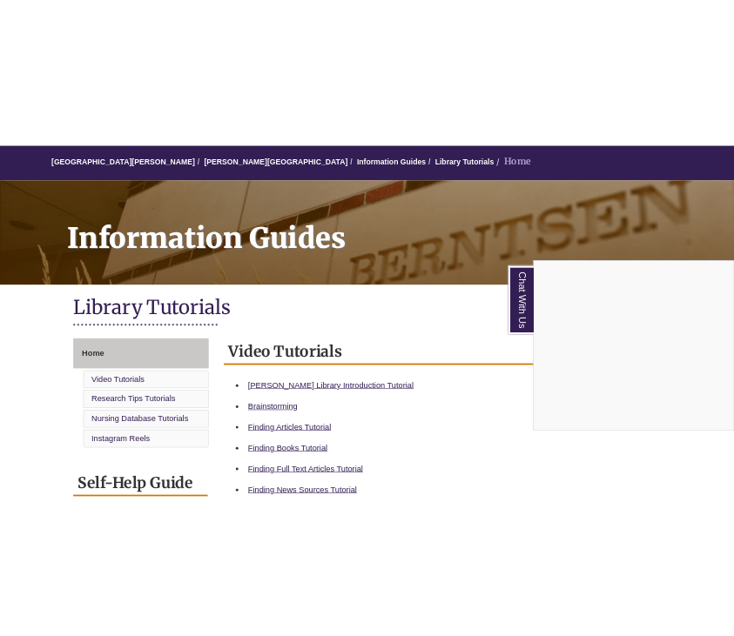
scroll to position [159, 0]
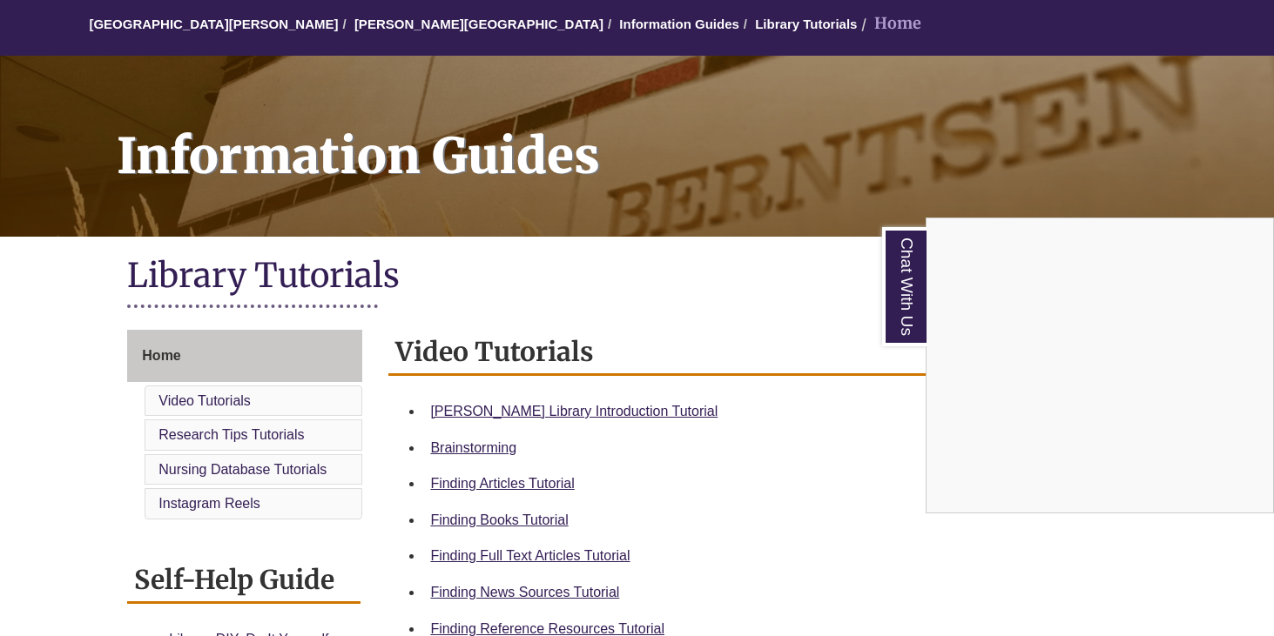
click at [467, 409] on div "Chat With Us" at bounding box center [637, 318] width 1274 height 636
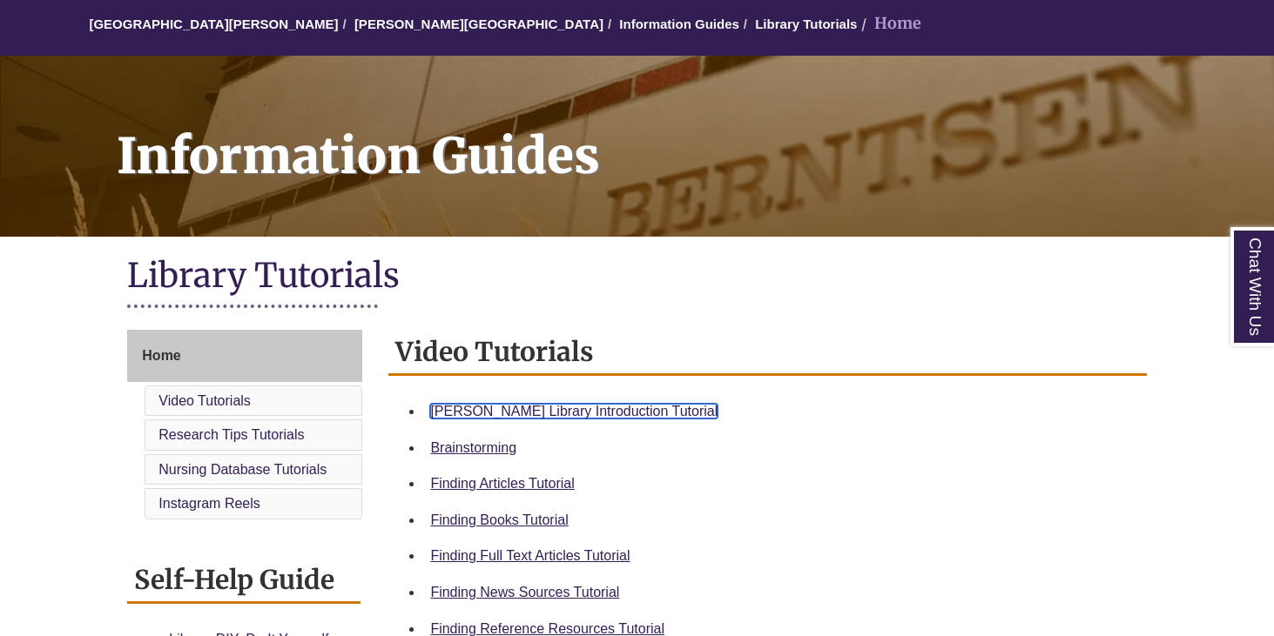
click at [515, 416] on link "[PERSON_NAME] Library Introduction Tutorial" at bounding box center [573, 411] width 287 height 15
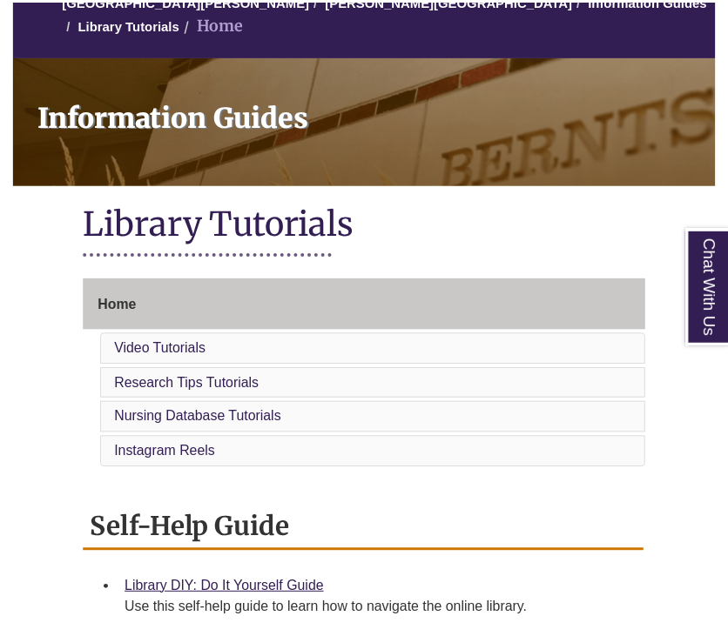
scroll to position [171, 0]
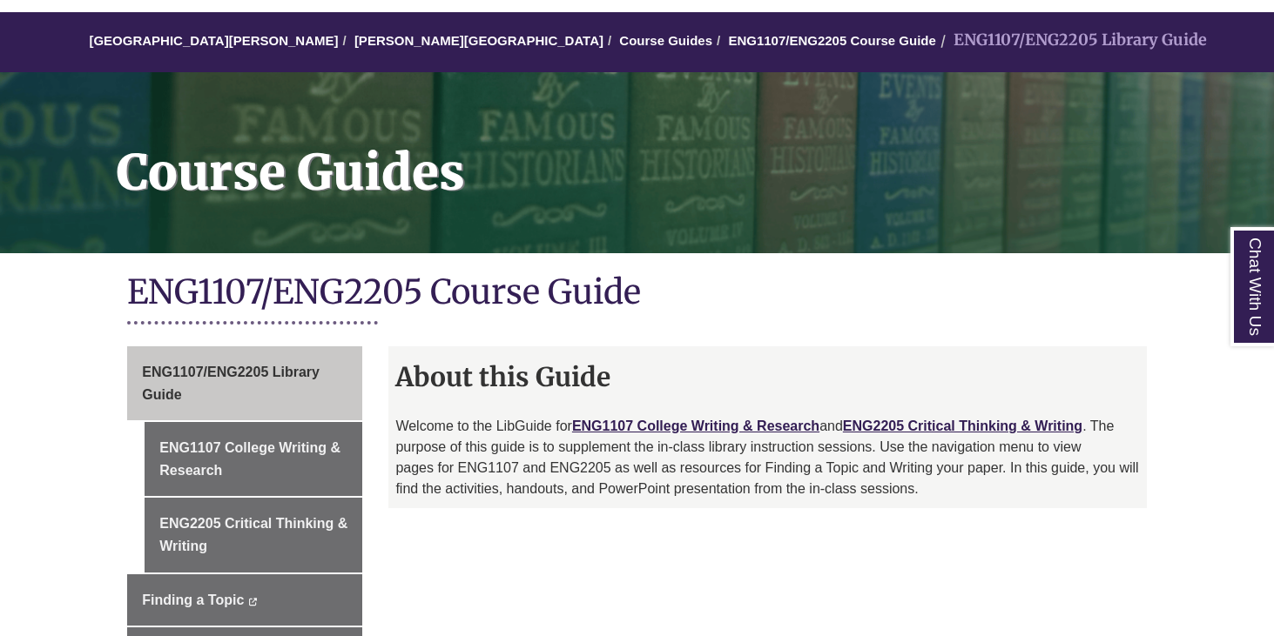
scroll to position [144, 0]
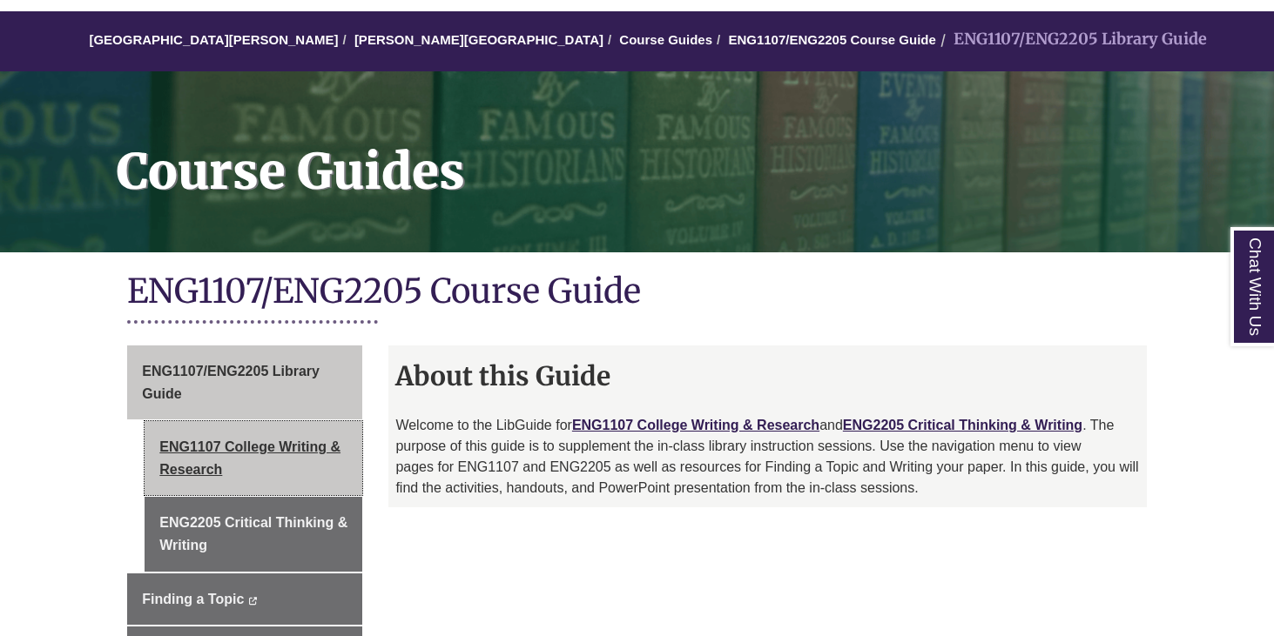
click at [303, 441] on link "ENG1107 College Writing & Research" at bounding box center [254, 458] width 218 height 74
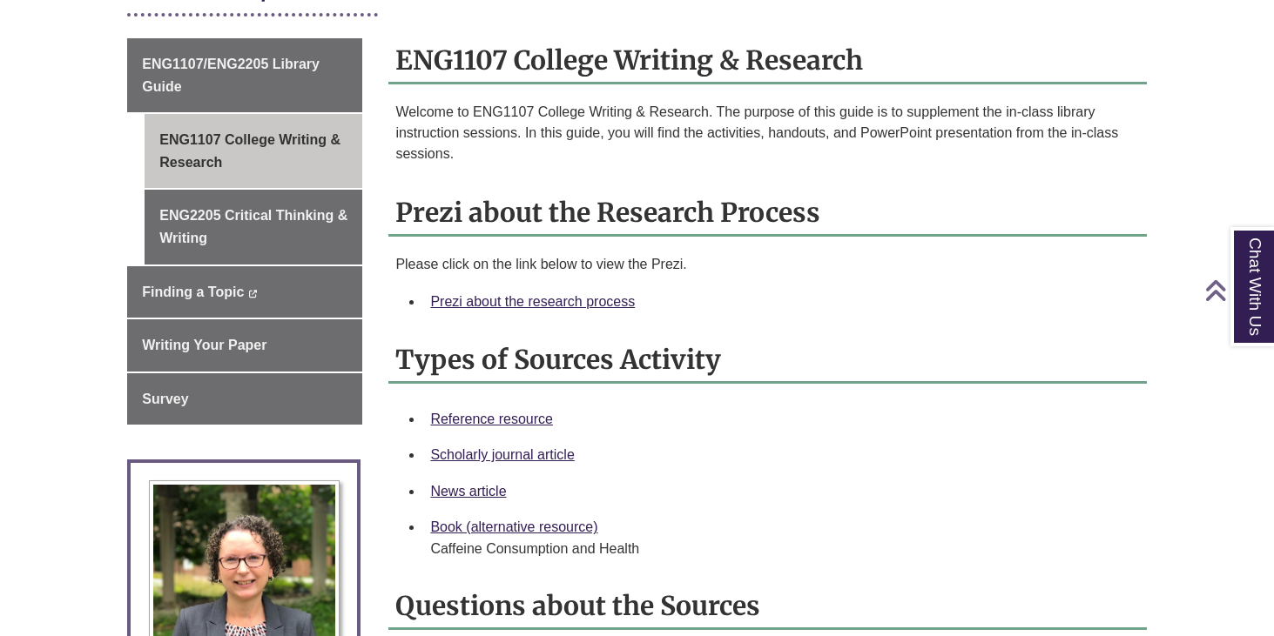
scroll to position [515, 0]
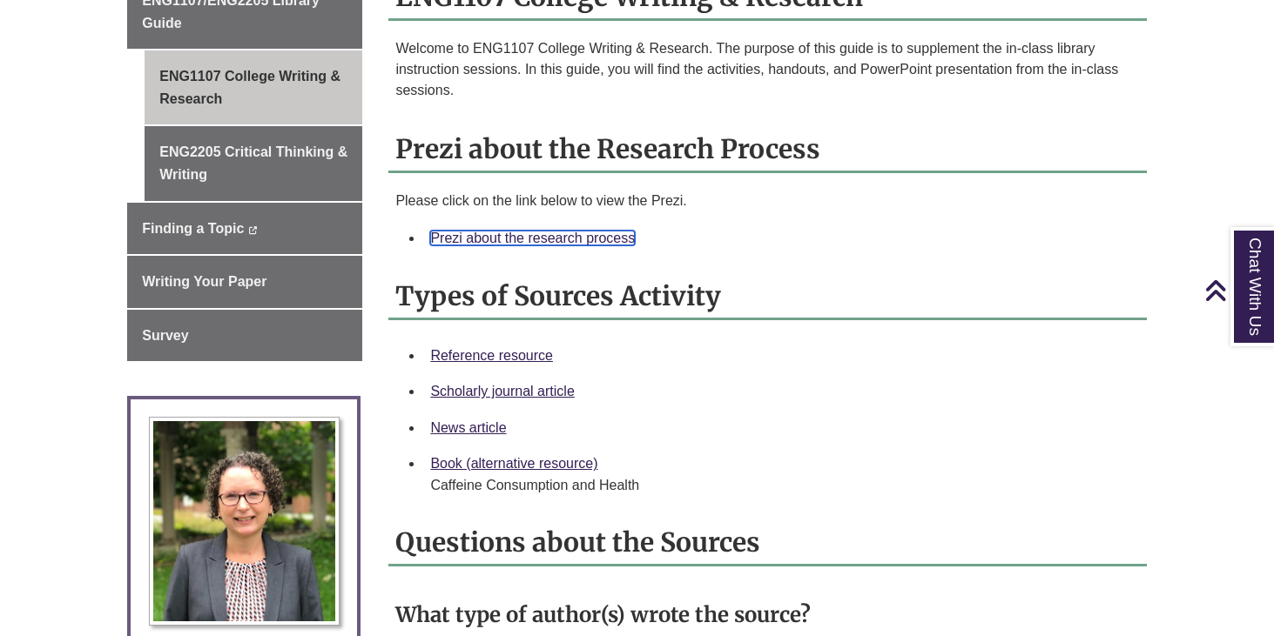
click at [615, 239] on link "Prezi about the research process" at bounding box center [532, 238] width 205 height 15
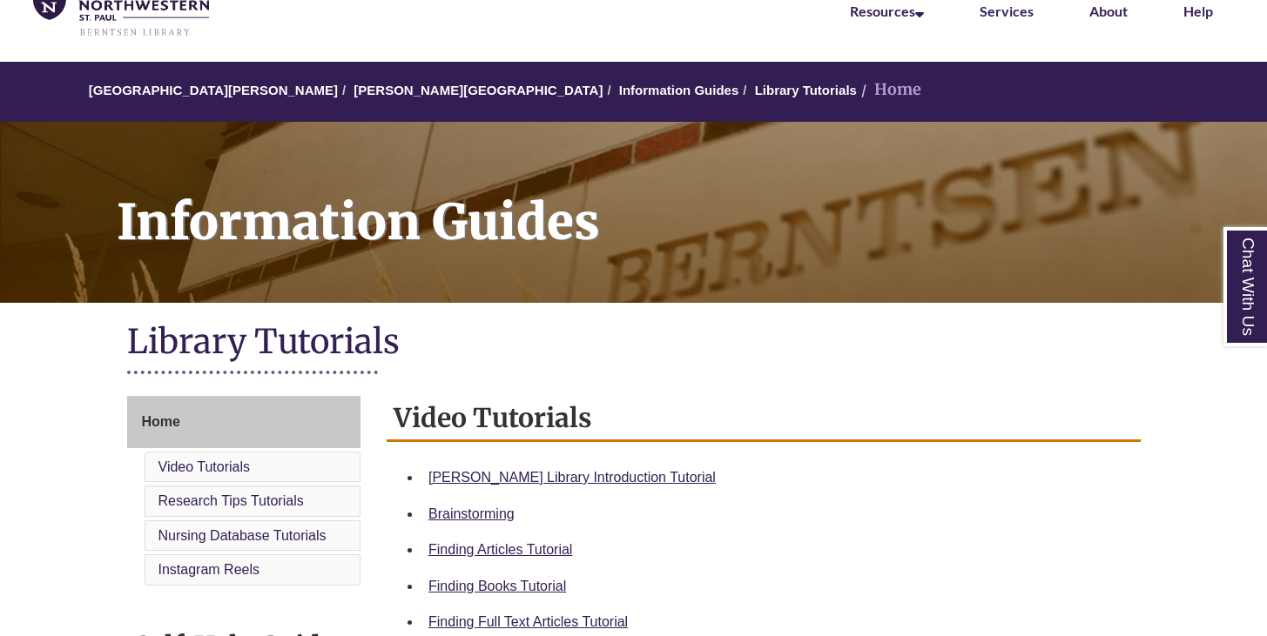
scroll to position [140, 0]
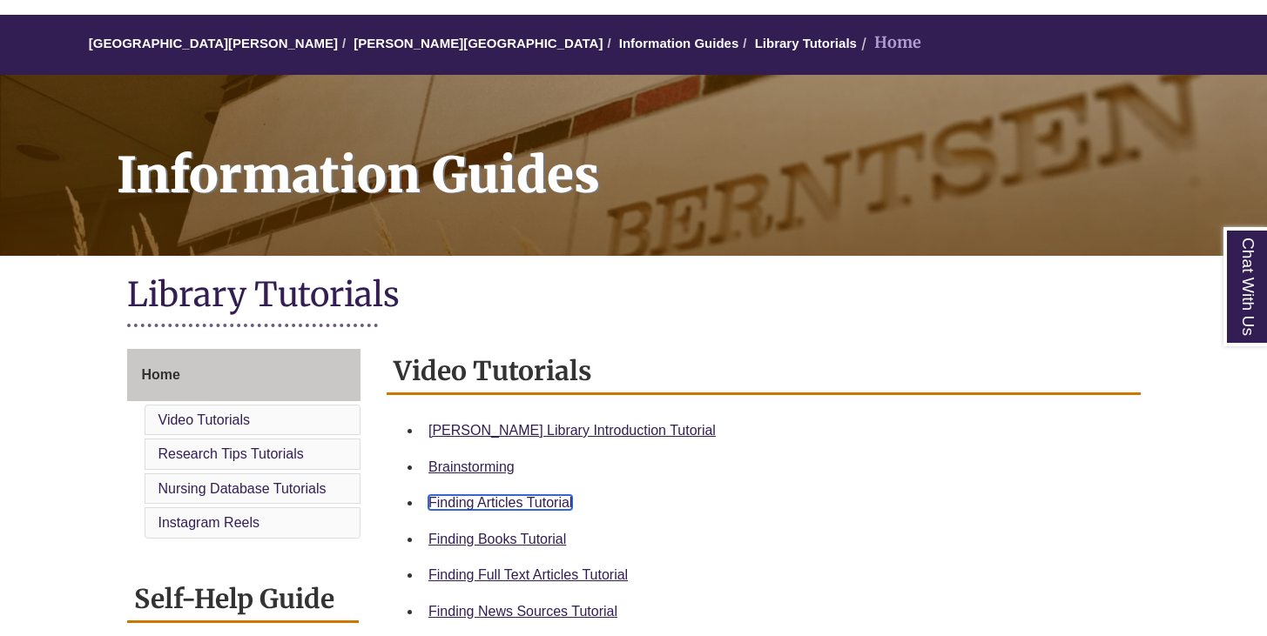
click at [473, 499] on link "Finding Articles Tutorial" at bounding box center [500, 502] width 144 height 15
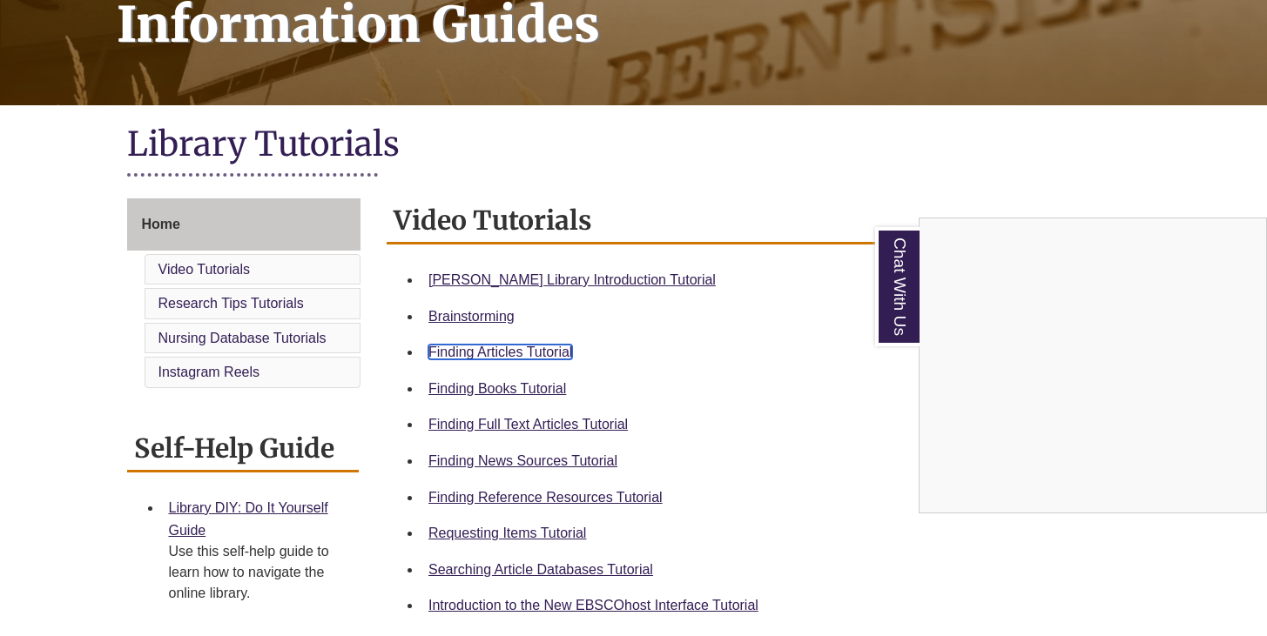
scroll to position [0, 0]
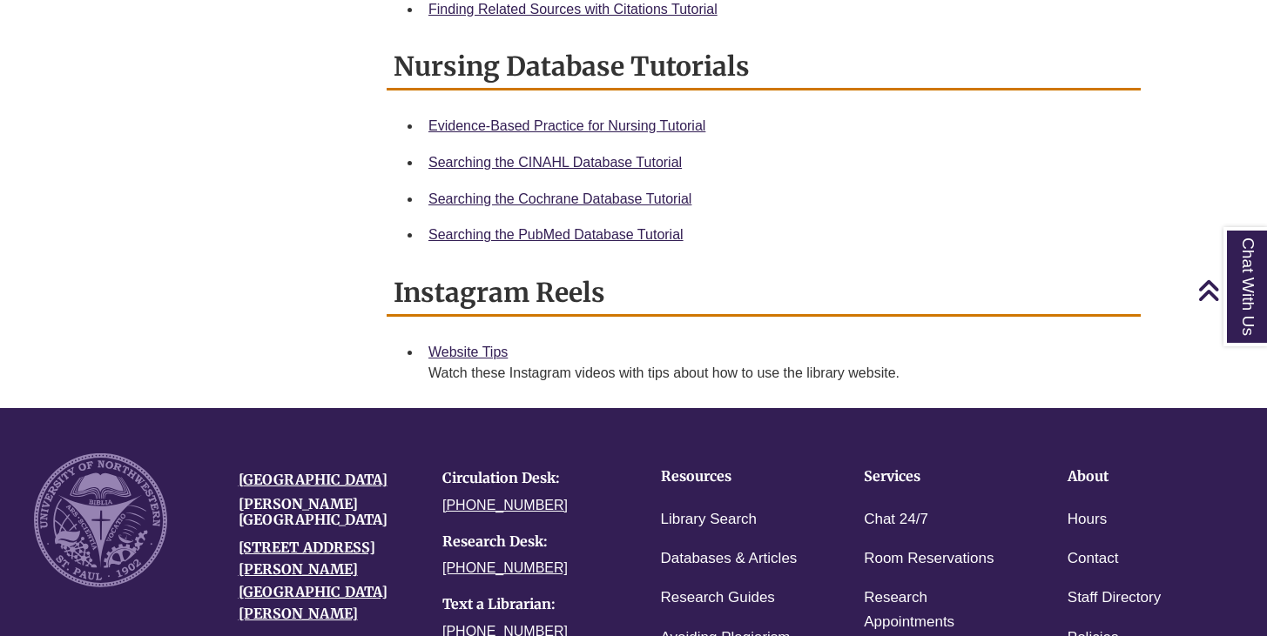
scroll to position [1116, 0]
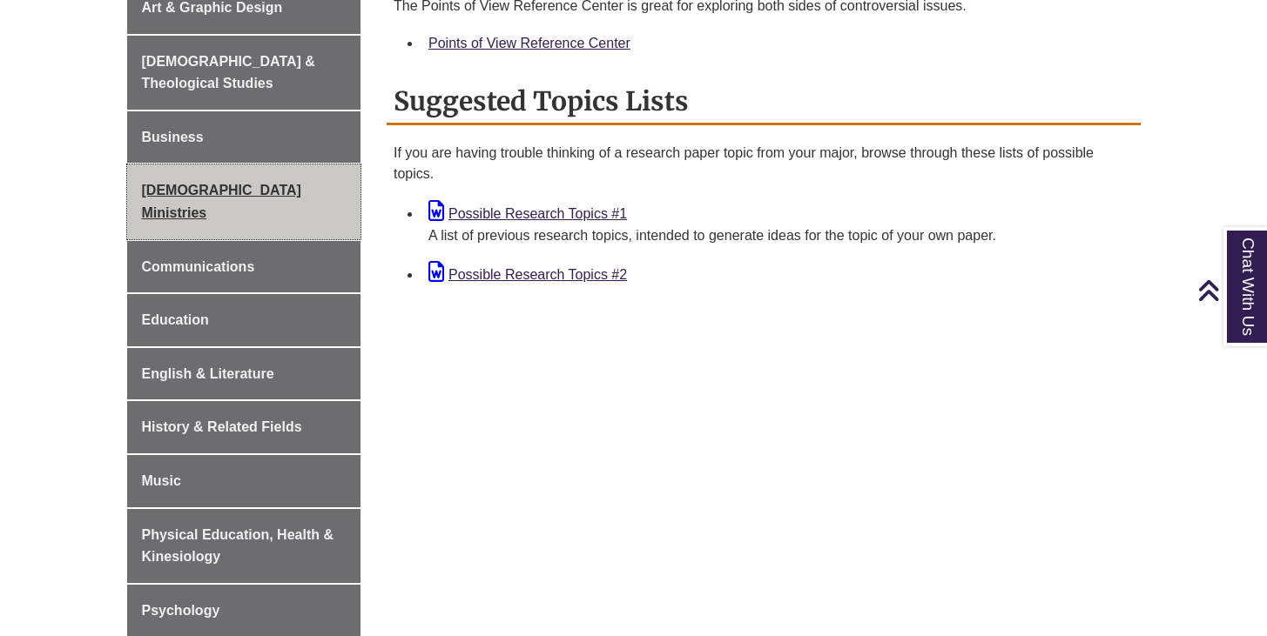
scroll to position [769, 0]
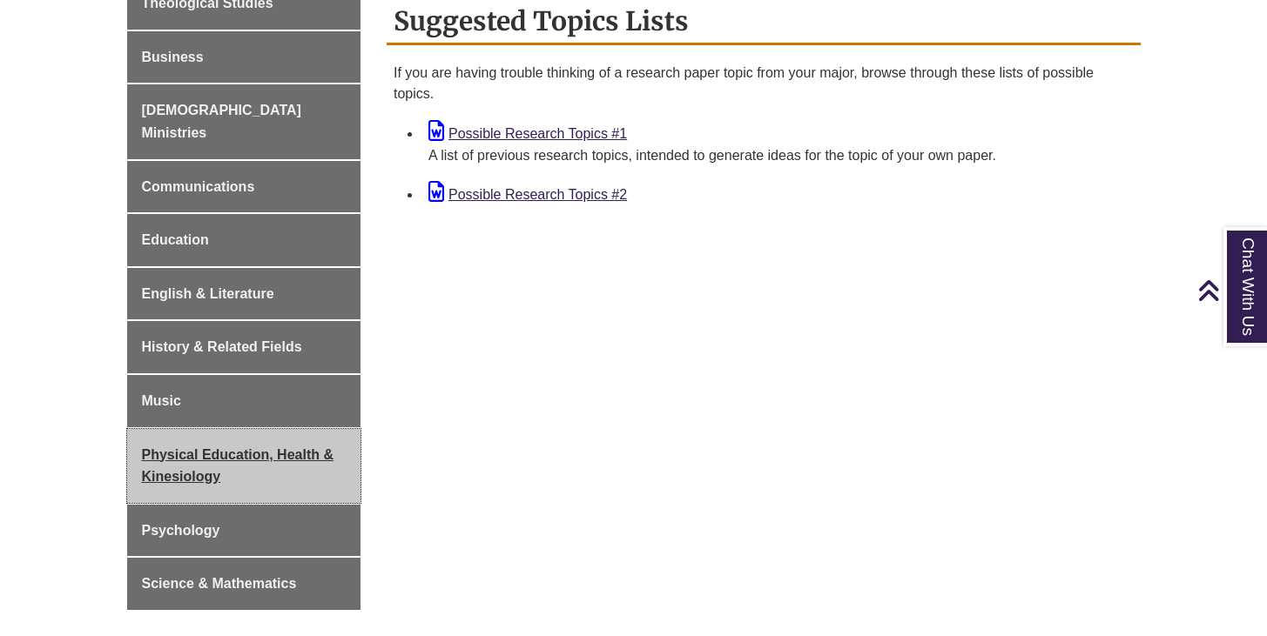
click at [190, 447] on span "Physical Education, Health & Kinesiology" at bounding box center [238, 465] width 192 height 37
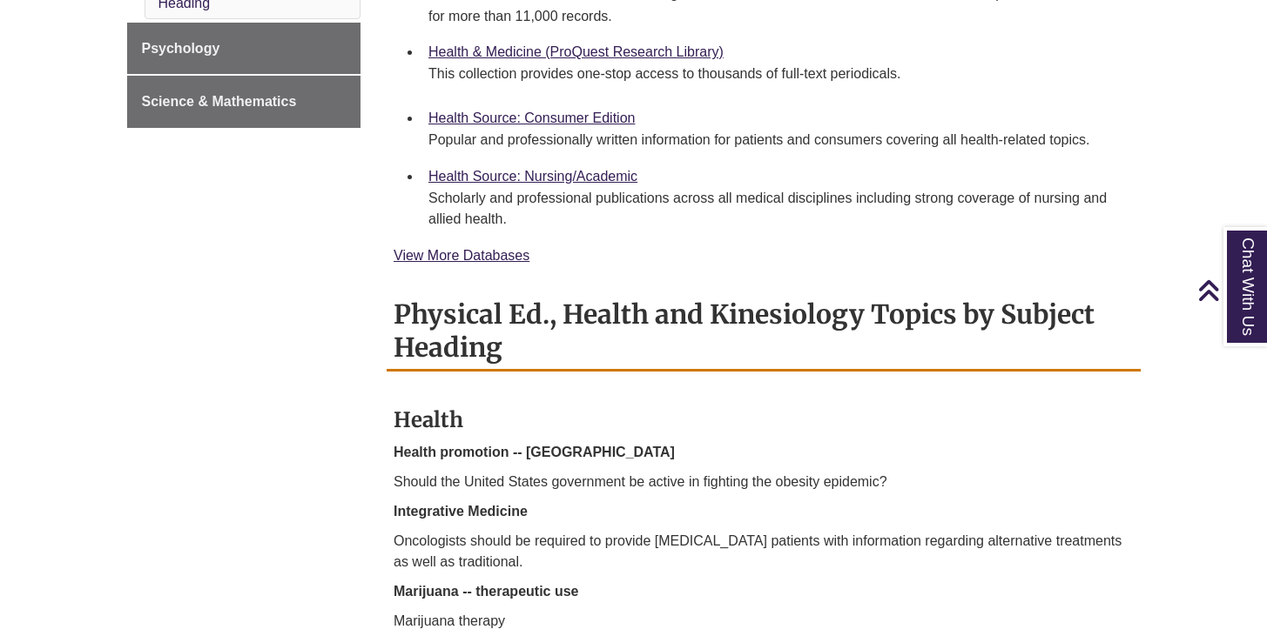
scroll to position [1651, 0]
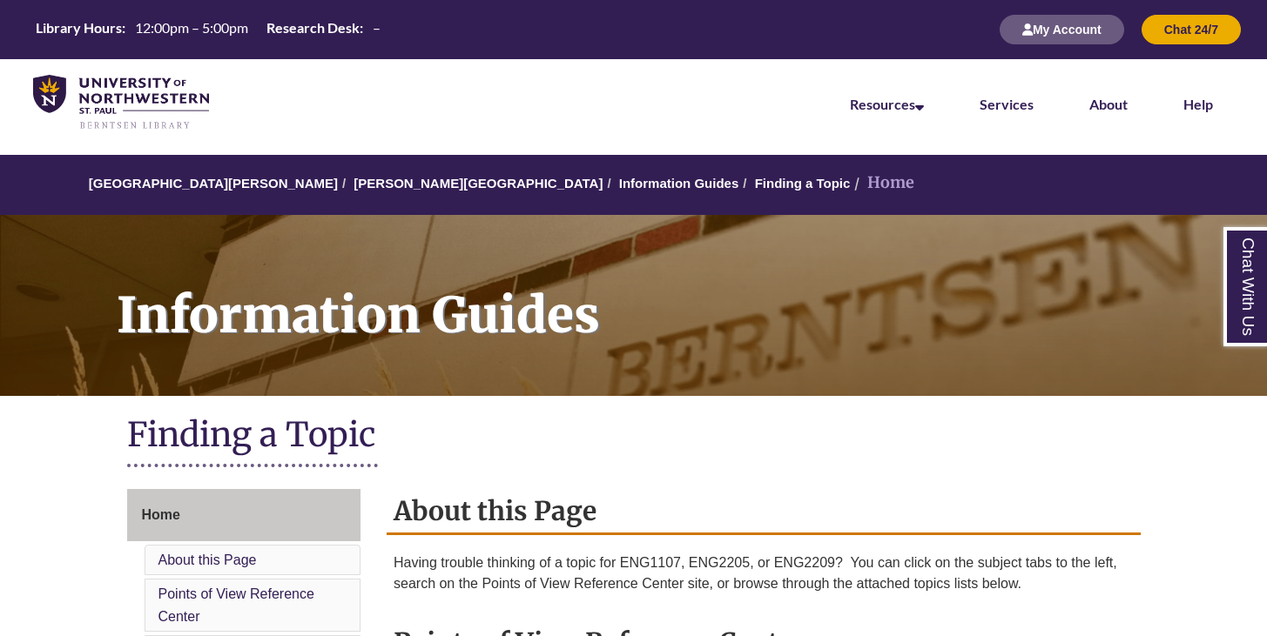
scroll to position [769, 0]
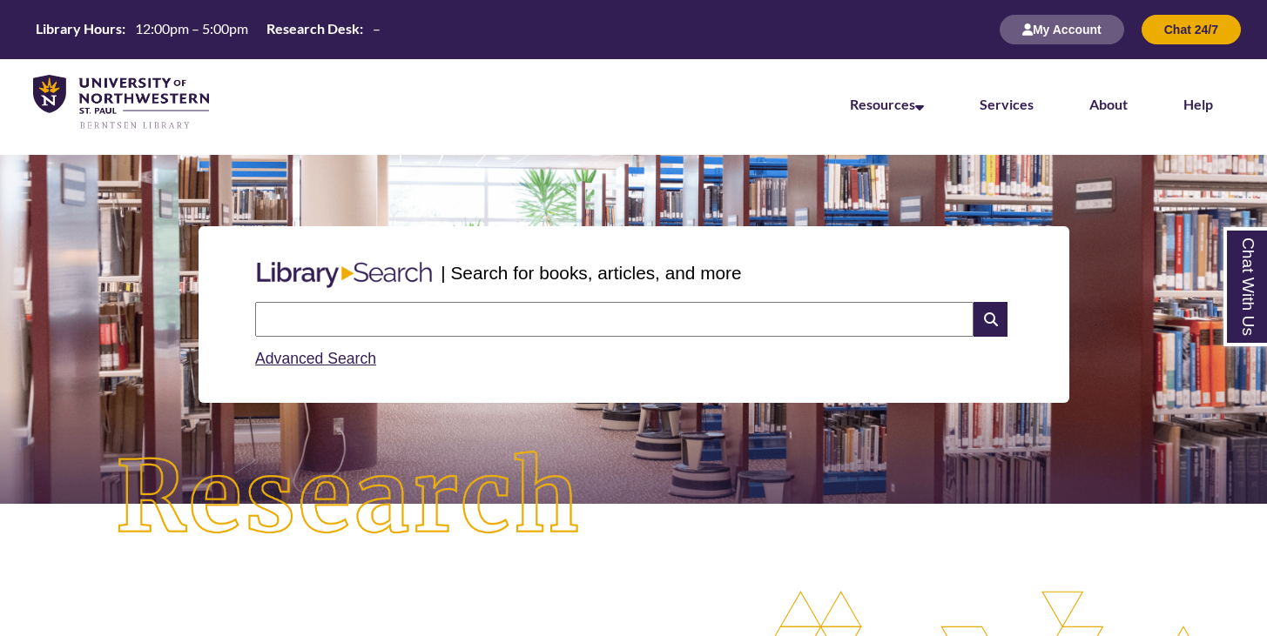
click at [578, 317] on input "text" at bounding box center [614, 319] width 718 height 35
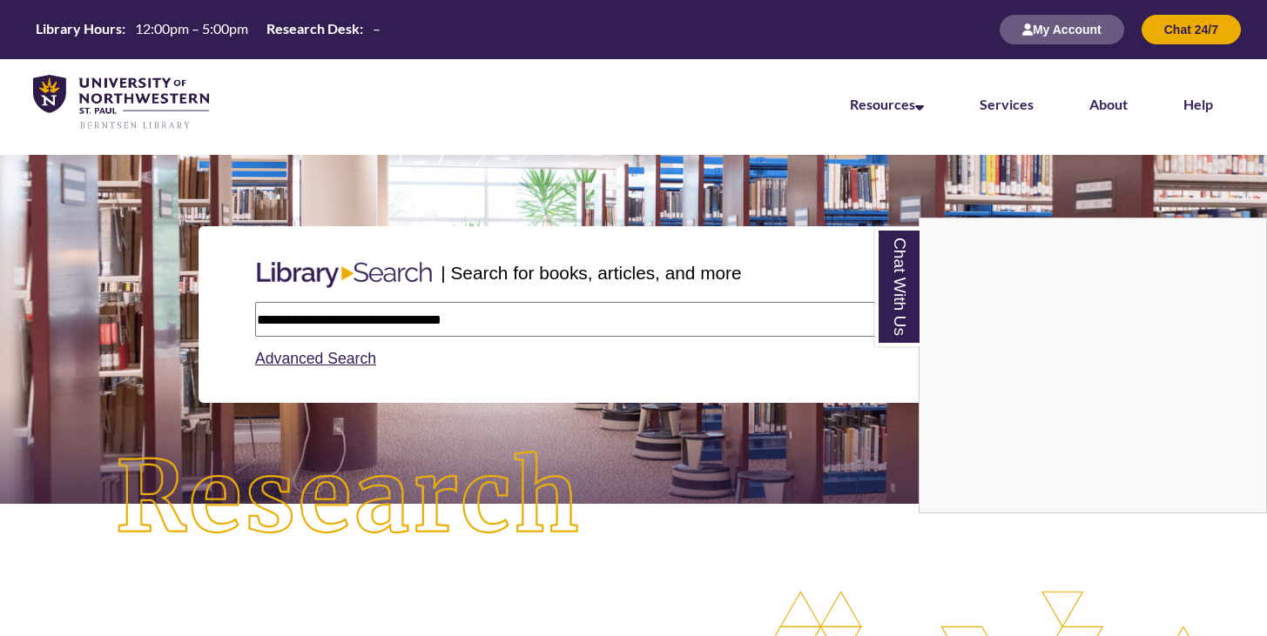
type input "**********"
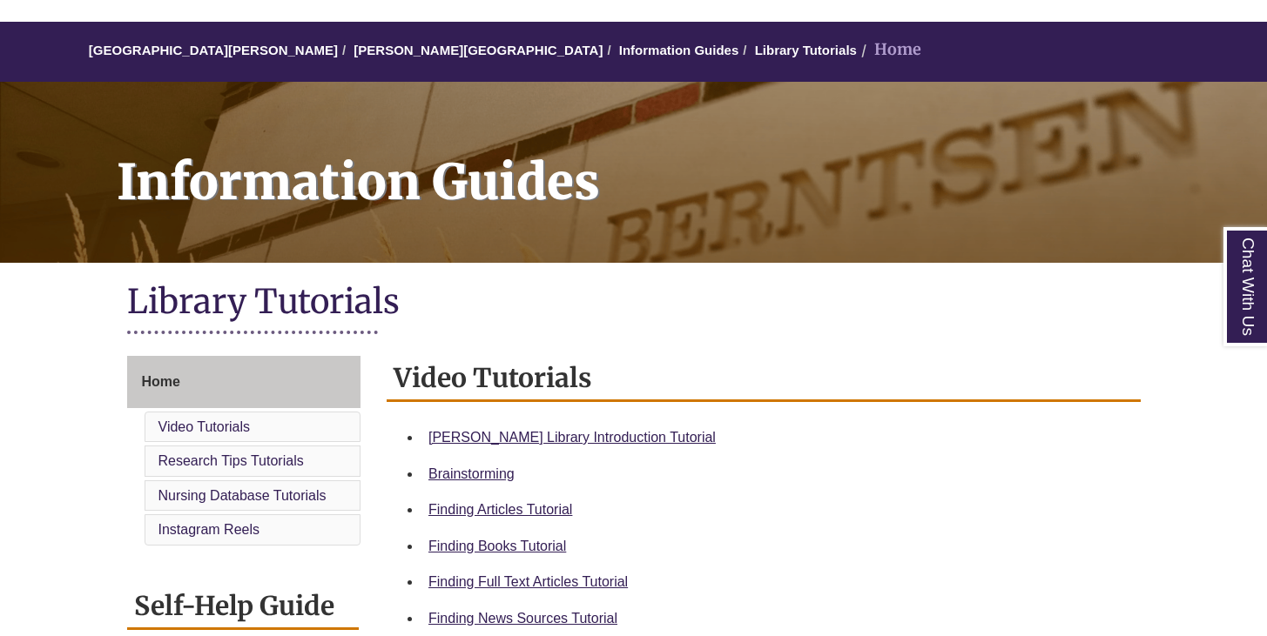
scroll to position [184, 0]
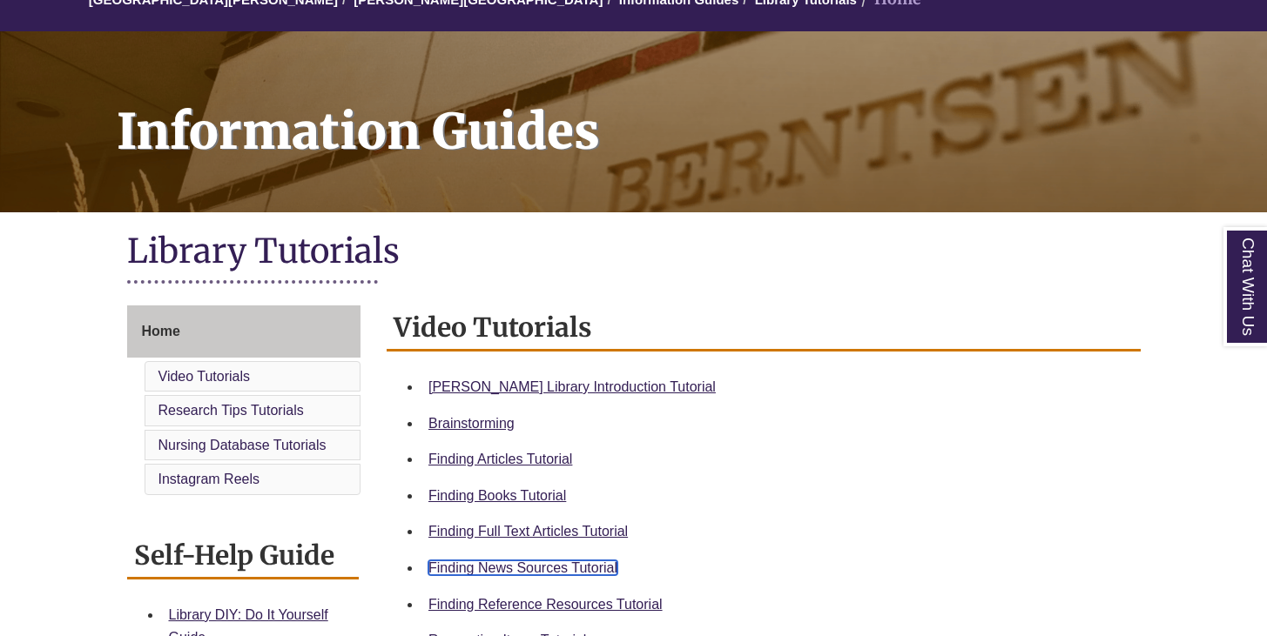
click at [506, 568] on link "Finding News Sources Tutorial" at bounding box center [522, 568] width 189 height 15
